Goal: Task Accomplishment & Management: Use online tool/utility

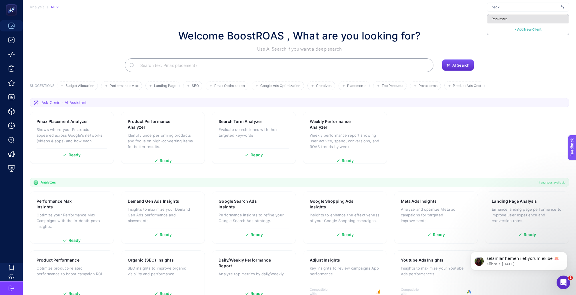
click at [503, 17] on span "Packmore" at bounding box center [500, 19] width 16 height 5
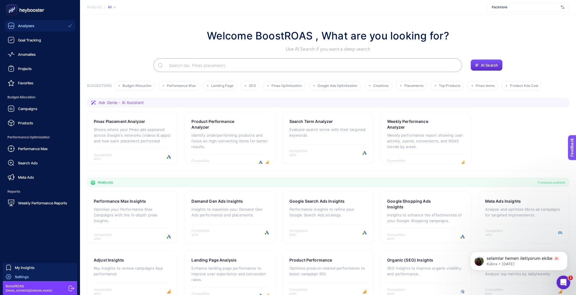
click at [26, 277] on span "Settings" at bounding box center [22, 276] width 14 height 5
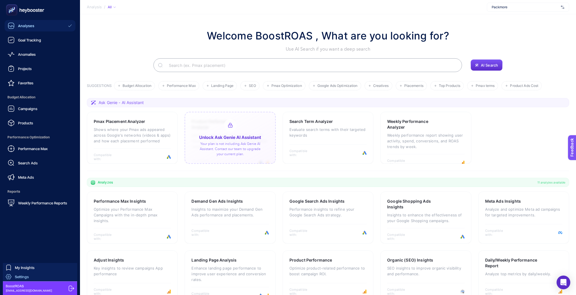
click at [12, 278] on div "Settings" at bounding box center [17, 277] width 23 height 6
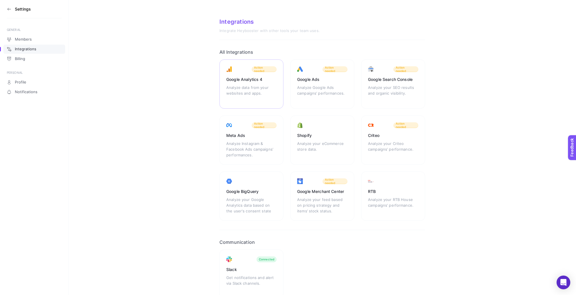
click at [237, 79] on div "Google Analytics 4 Analyze data from your websites and apps. Action needed" at bounding box center [251, 83] width 64 height 49
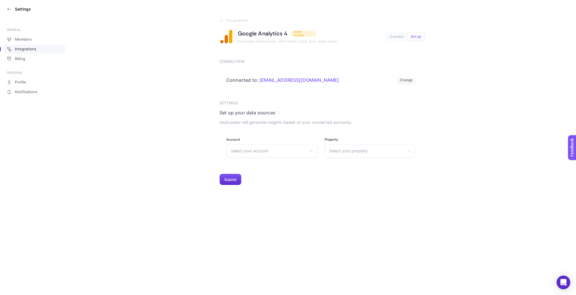
click at [24, 9] on h3 "Settings" at bounding box center [23, 9] width 16 height 5
click at [7, 9] on icon at bounding box center [9, 9] width 5 height 5
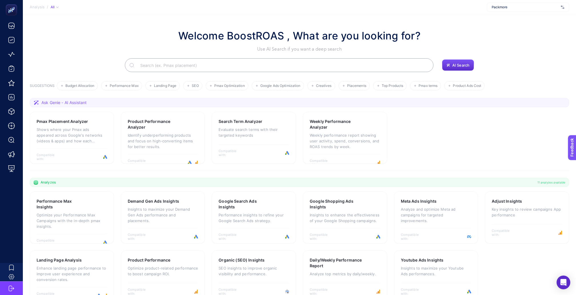
click at [511, 10] on div "Packmore" at bounding box center [528, 7] width 82 height 9
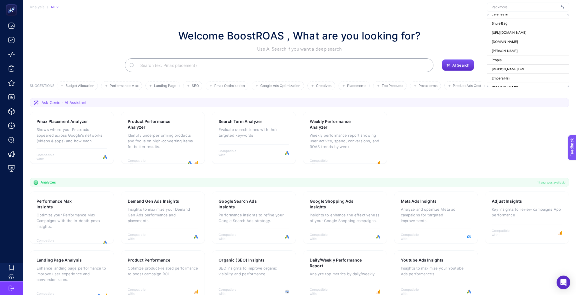
click at [530, 222] on button "+ Add New Client" at bounding box center [527, 225] width 27 height 7
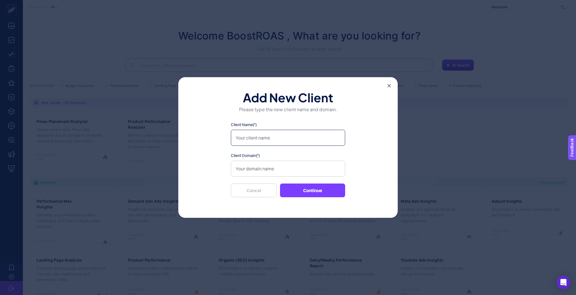
click at [257, 142] on input "Client Name(*)" at bounding box center [288, 138] width 114 height 16
click at [244, 168] on input "Client Domain(*)" at bounding box center [288, 169] width 114 height 16
click at [271, 135] on input "PacknTravel TR" at bounding box center [288, 138] width 114 height 16
click at [267, 140] on input "PacknTravel TR" at bounding box center [288, 138] width 114 height 16
type input "PacknTravel UK"
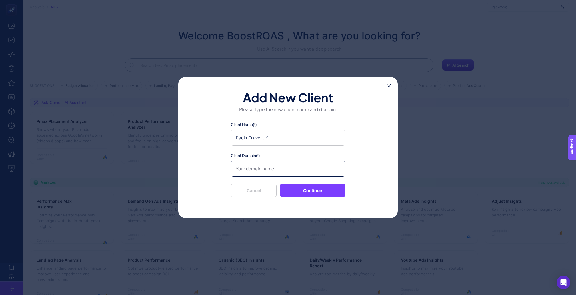
click at [250, 171] on input "Client Domain(*)" at bounding box center [288, 169] width 114 height 16
paste input "https://packntravel.co.uk/"
type input "https://packntravel.co.uk/"
click at [303, 189] on button "Continue" at bounding box center [312, 190] width 65 height 14
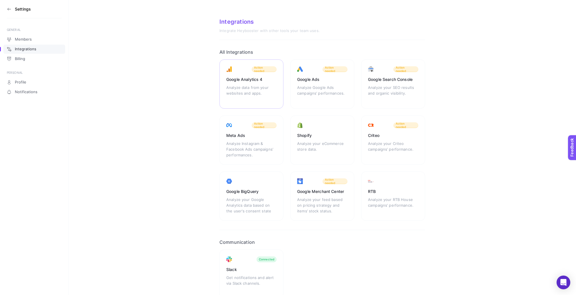
click at [253, 79] on div "Google Analytics 4 Analyze data from your websites and apps. Action needed" at bounding box center [251, 83] width 64 height 49
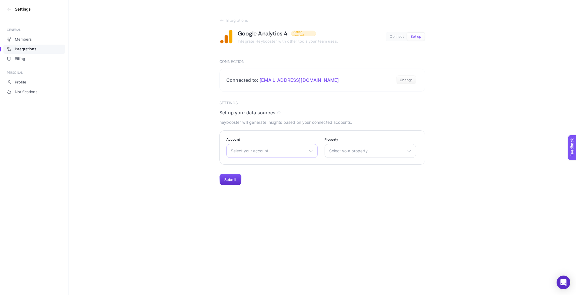
click at [253, 149] on span "Select your account" at bounding box center [268, 151] width 75 height 5
click at [10, 8] on icon at bounding box center [9, 9] width 5 height 5
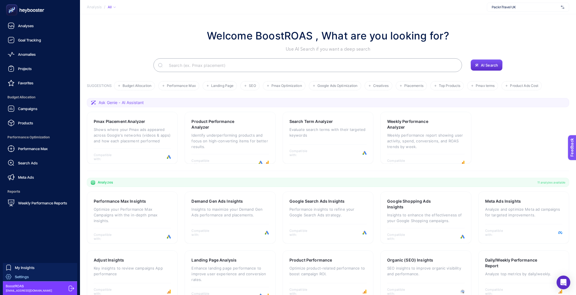
click at [23, 279] on span "Settings" at bounding box center [22, 276] width 14 height 5
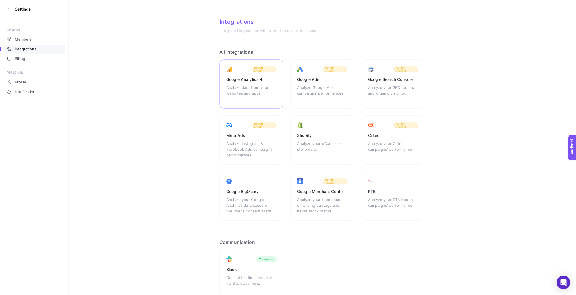
click at [241, 77] on div "Google Analytics 4" at bounding box center [251, 80] width 50 height 6
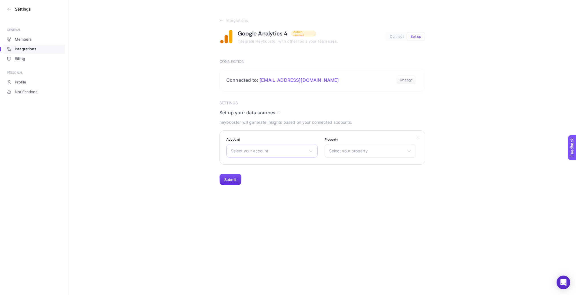
click at [243, 149] on span "Select your account" at bounding box center [268, 151] width 75 height 5
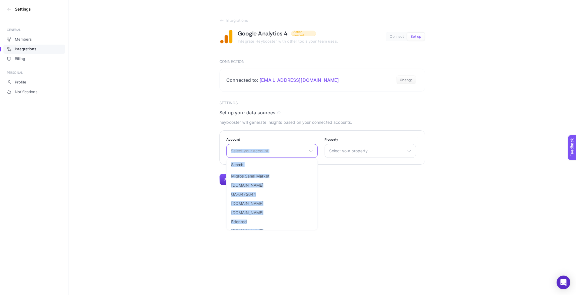
click at [243, 159] on input "text" at bounding box center [272, 164] width 91 height 11
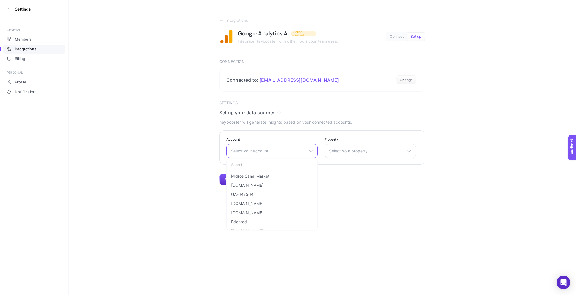
type input "o"
type input "pack"
click at [258, 171] on li "Pack'n Travel" at bounding box center [272, 175] width 89 height 9
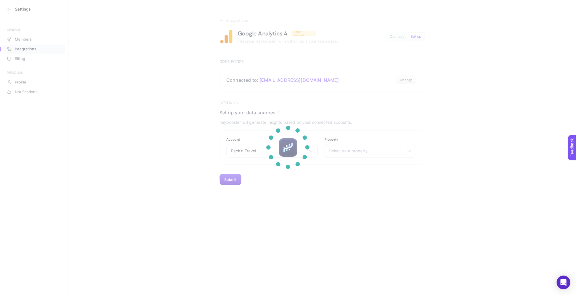
click at [337, 144] on section at bounding box center [288, 147] width 576 height 295
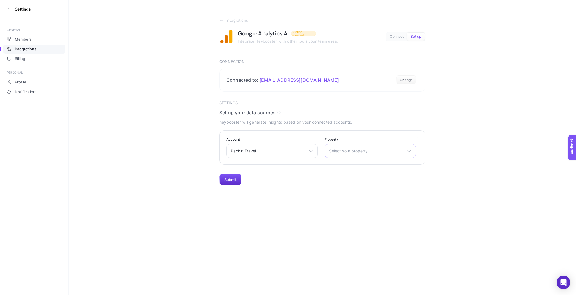
click at [335, 144] on div "Select your property Pack" at bounding box center [370, 151] width 91 height 14
click at [337, 170] on ul "Pack" at bounding box center [370, 175] width 91 height 11
click at [338, 144] on div "Select your property Pack" at bounding box center [370, 151] width 91 height 14
click at [340, 171] on li "Pack" at bounding box center [370, 175] width 89 height 9
click at [232, 174] on button "Submit" at bounding box center [230, 179] width 22 height 11
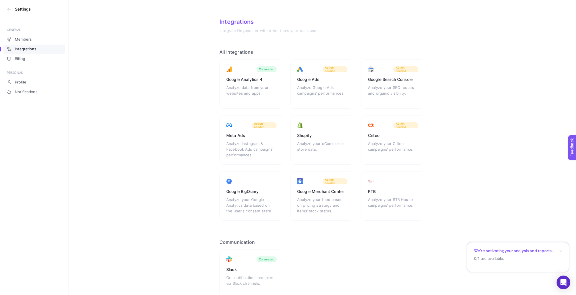
click at [8, 9] on icon at bounding box center [9, 9] width 5 height 5
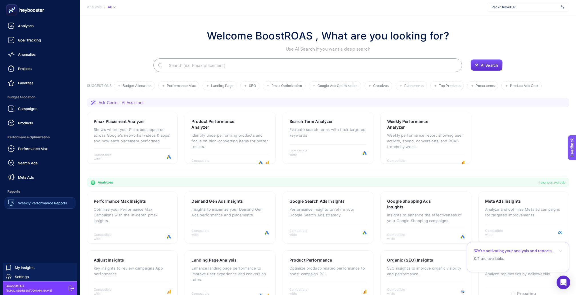
click at [41, 197] on link "Weekly Performance Reports" at bounding box center [40, 202] width 71 height 11
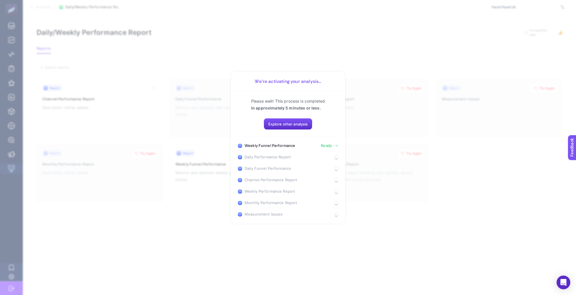
click at [365, 80] on section "We’re activating your analysis... Please wait! This process is completed in app…" at bounding box center [288, 147] width 576 height 295
click at [305, 124] on span "Explore other analysis" at bounding box center [288, 124] width 40 height 5
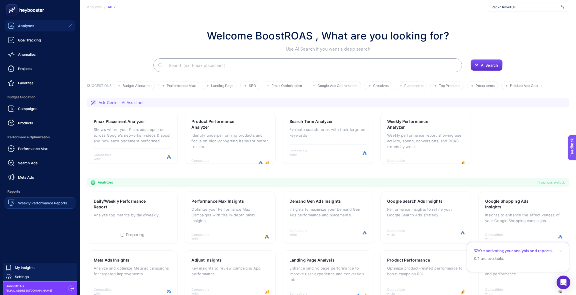
click at [27, 201] on span "Weekly Performance Reports" at bounding box center [42, 203] width 49 height 5
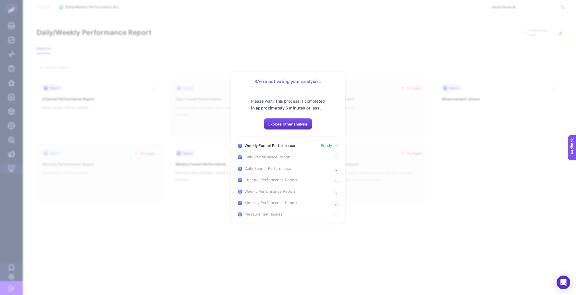
click at [327, 146] on span "Ready" at bounding box center [326, 145] width 11 height 5
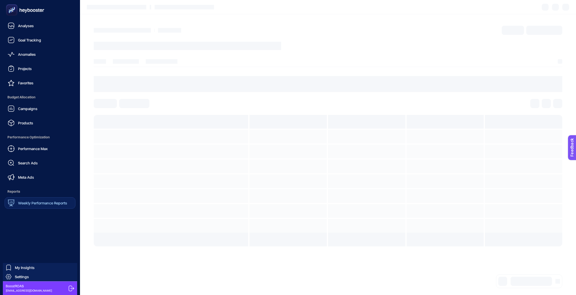
click at [18, 201] on span "Weekly Performance Reports" at bounding box center [42, 203] width 49 height 5
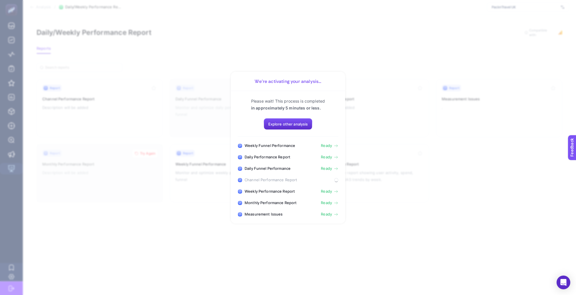
click at [329, 212] on span "Ready" at bounding box center [326, 214] width 11 height 5
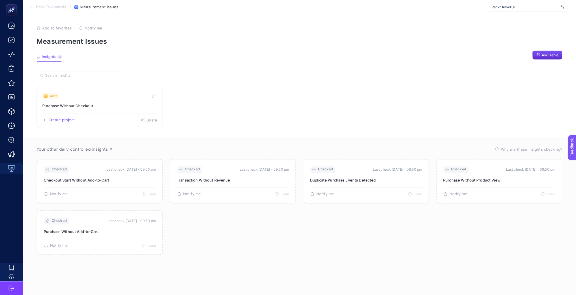
click at [84, 97] on link "Alert Purchase Without Checkout Create project Share" at bounding box center [100, 107] width 126 height 41
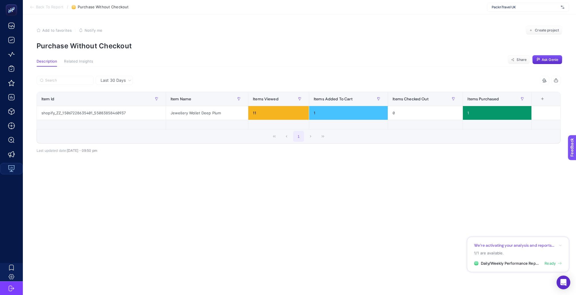
click at [47, 7] on span "Back To Report" at bounding box center [49, 7] width 27 height 5
